Goal: Task Accomplishment & Management: Use online tool/utility

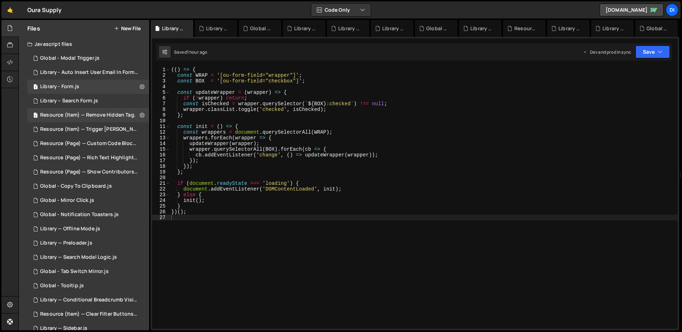
click at [95, 100] on div "Library – Search Form.js" at bounding box center [69, 101] width 58 height 6
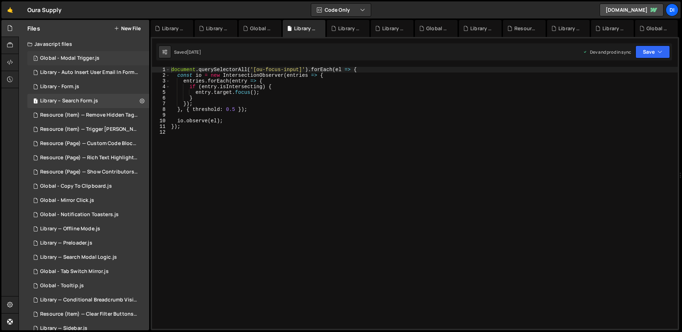
click at [100, 61] on div "1 Global - Modal Trigger.js 0" at bounding box center [88, 58] width 122 height 14
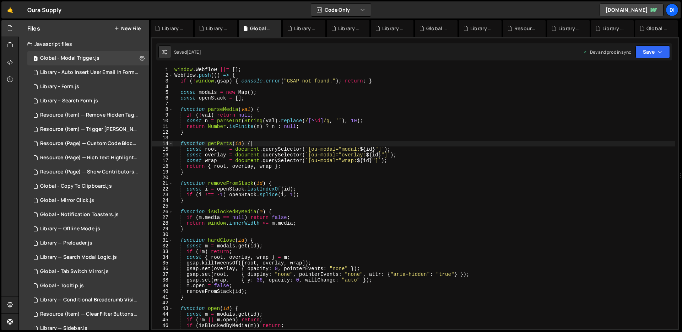
click at [287, 143] on div "window . Webflow ||= [ ] ; Webflow . push (( ) => { if ( ! window . gsap ) { co…" at bounding box center [424, 203] width 502 height 273
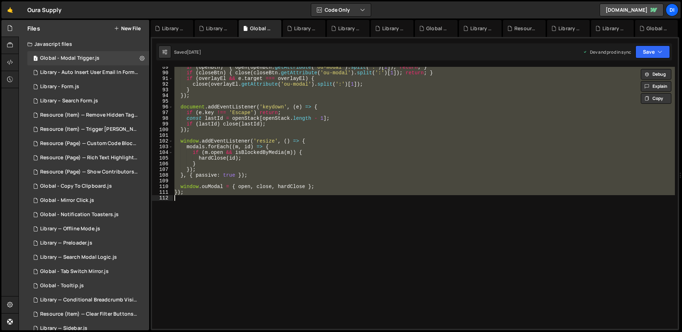
scroll to position [503, 0]
click at [304, 156] on div "if ( openBtn ) { open ( openBtn . getAttribute ( 'ou-modal' ) . split ( ':' ) […" at bounding box center [424, 198] width 502 height 262
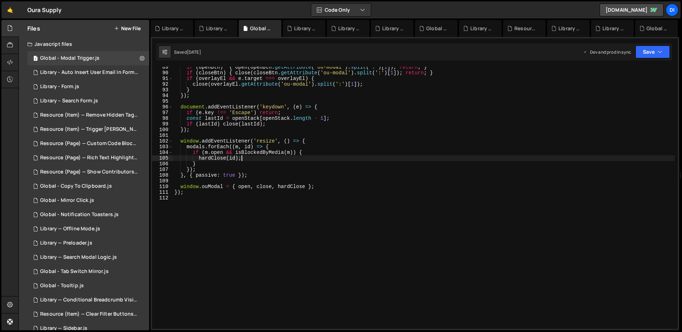
type textarea "});"
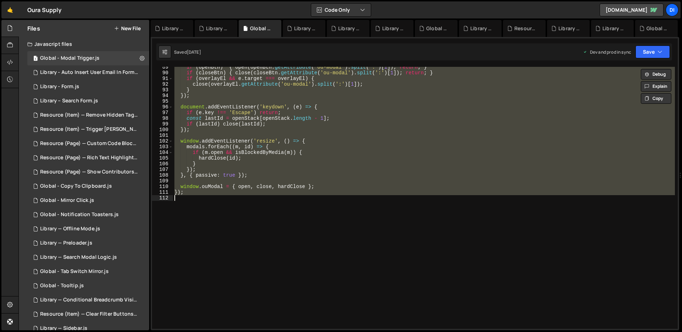
paste textarea
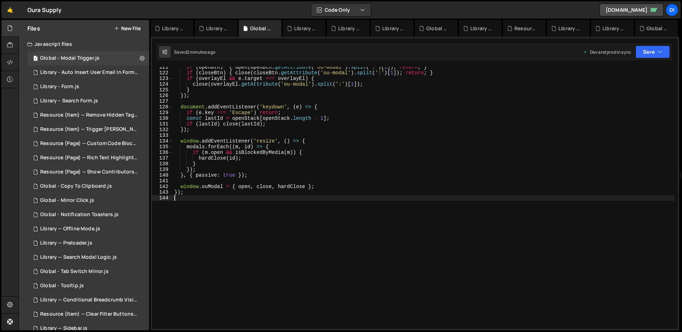
click at [325, 164] on div "if ( openBtn ) { open ( openBtn . getAttribute ( 'ou-modal' ) . split ( ':' ) […" at bounding box center [424, 200] width 502 height 273
type textarea "});"
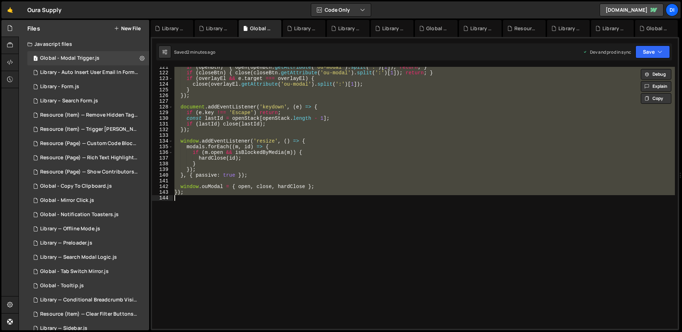
paste textarea
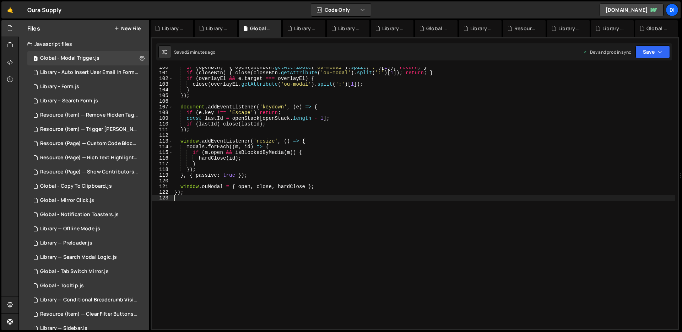
click at [271, 161] on div "if ( openBtn ) { open ( openBtn . getAttribute ( 'ou-modal' ) . split ( ':' ) […" at bounding box center [424, 200] width 502 height 273
type textarea "});"
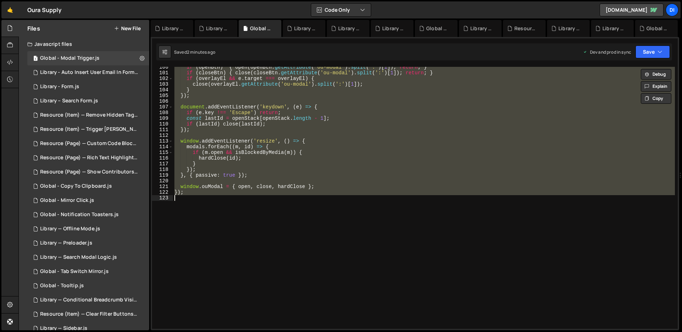
paste textarea
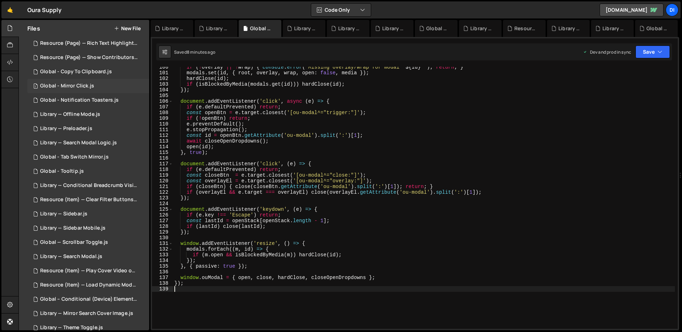
scroll to position [169, 0]
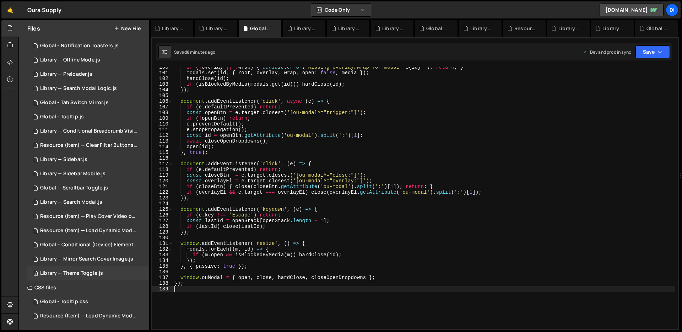
click at [91, 267] on div "1 Library — Theme Toggle.js 0" at bounding box center [88, 273] width 122 height 14
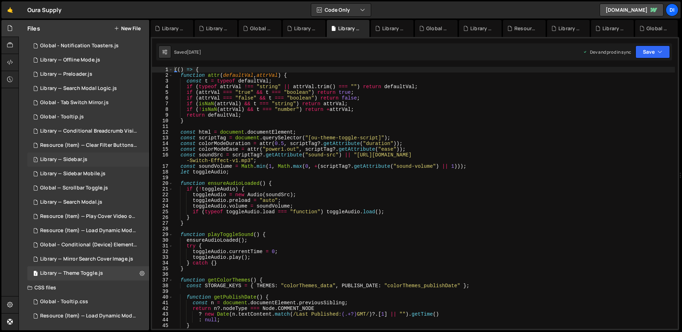
scroll to position [0, 0]
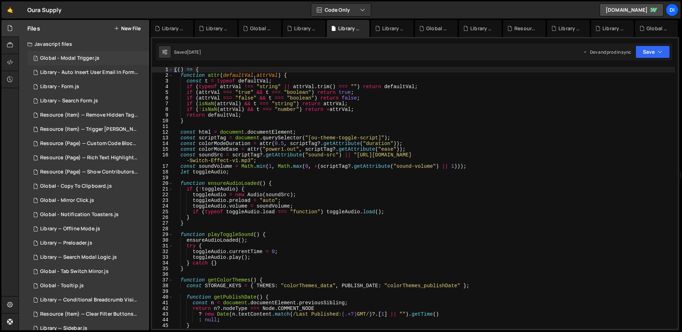
click at [95, 58] on div "Global - Modal Trigger.js" at bounding box center [69, 58] width 59 height 6
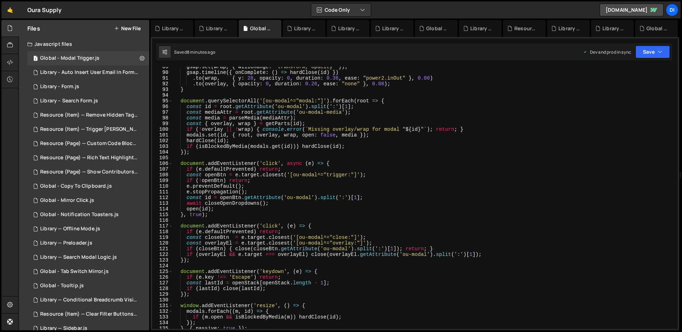
scroll to position [483, 0]
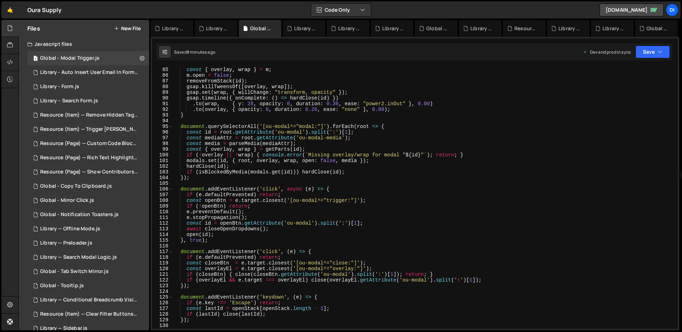
type textarea "const mediaAttr = root.getAttribute('ou-modal-media');"
drag, startPoint x: 303, startPoint y: 137, endPoint x: 342, endPoint y: 140, distance: 38.8
click at [342, 140] on div "const { overlay , wrap } = m ; m . open = false ; removeFromStack ( id ) ; gsap…" at bounding box center [424, 203] width 502 height 273
